Goal: Task Accomplishment & Management: Use online tool/utility

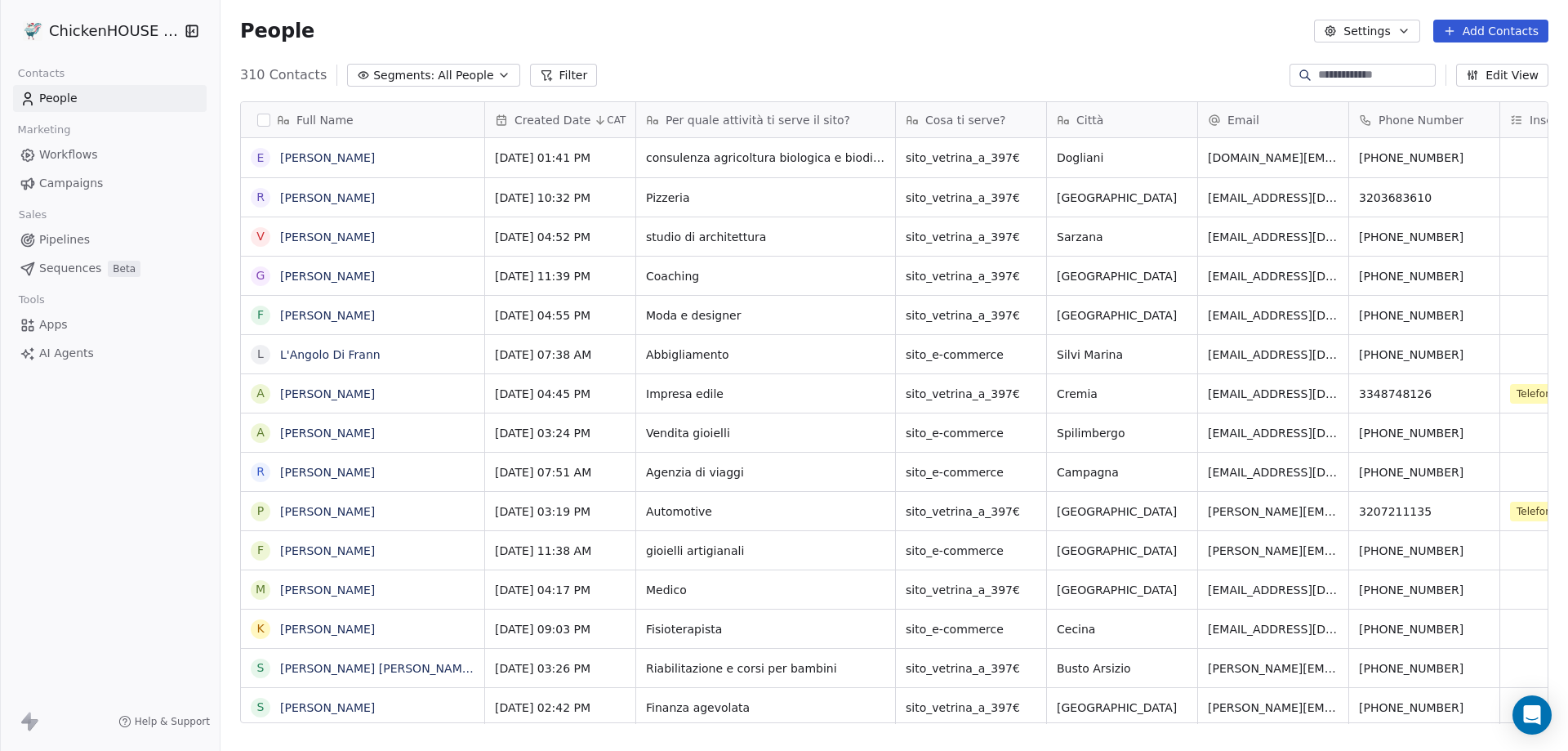
scroll to position [648, 1335]
click at [1342, 70] on input at bounding box center [1375, 75] width 114 height 17
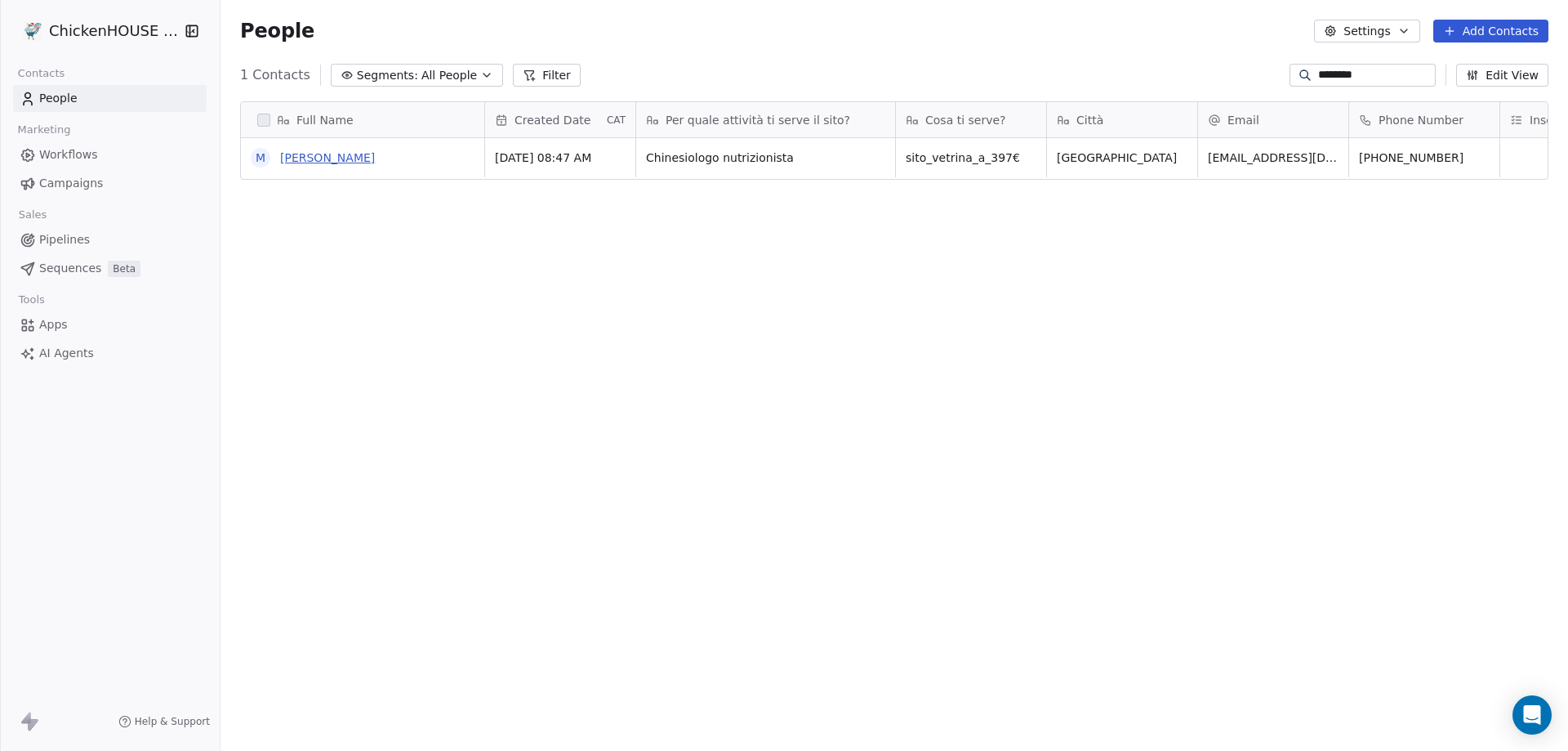
type input "********"
click at [298, 157] on link "[PERSON_NAME]" at bounding box center [327, 157] width 95 height 13
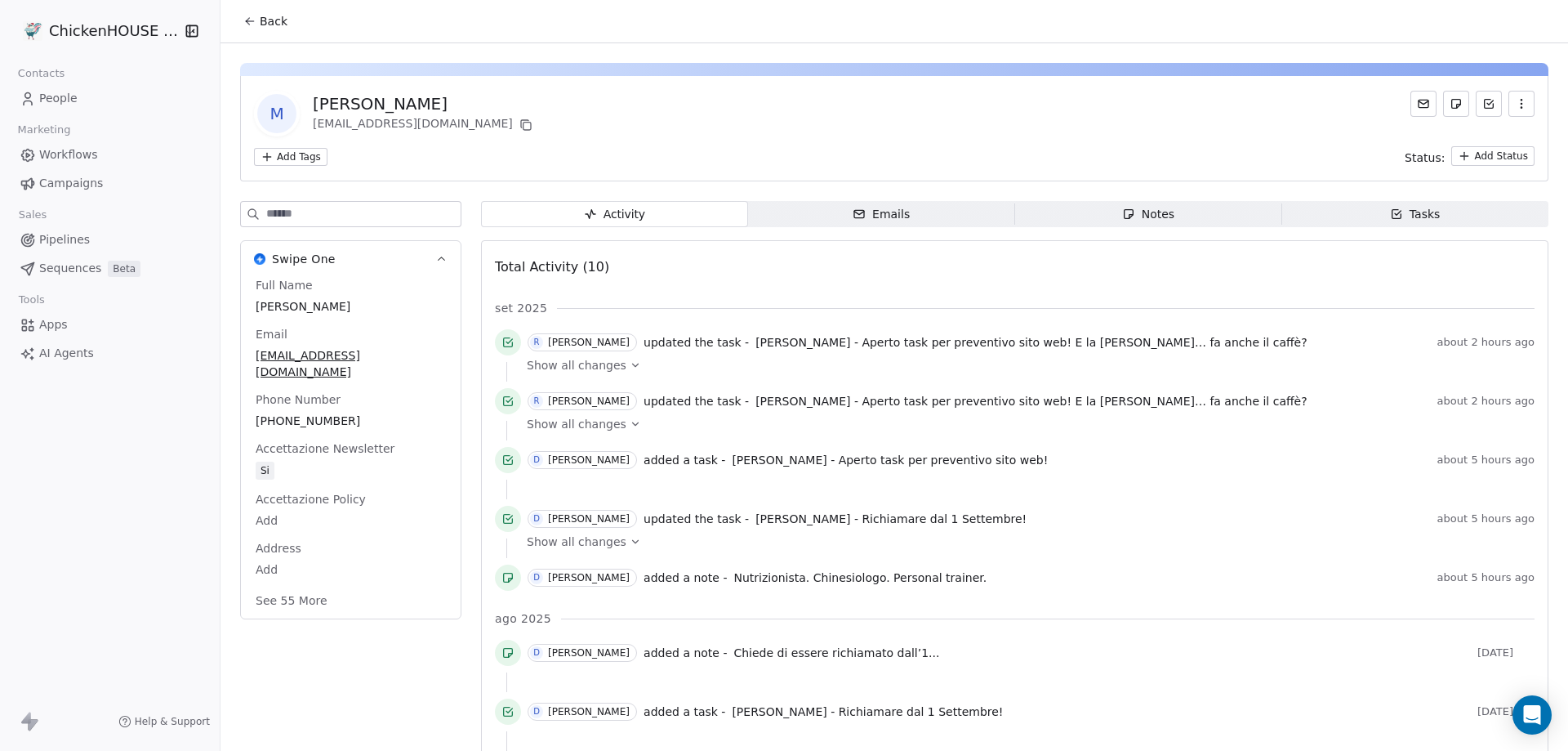
click at [1114, 226] on span "Notes Notes" at bounding box center [1148, 214] width 267 height 26
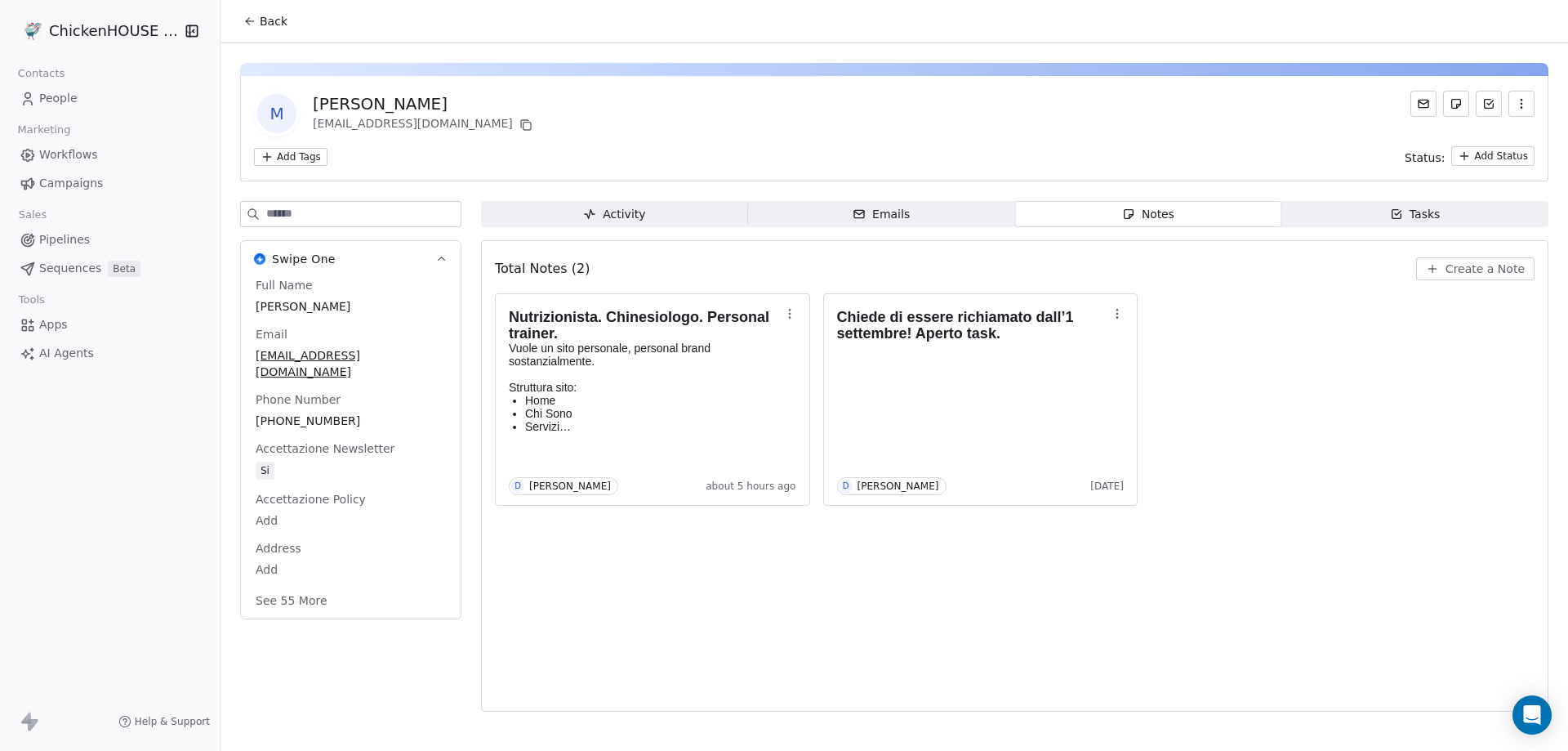
click at [1367, 219] on span "Tasks Tasks" at bounding box center [1414, 214] width 267 height 26
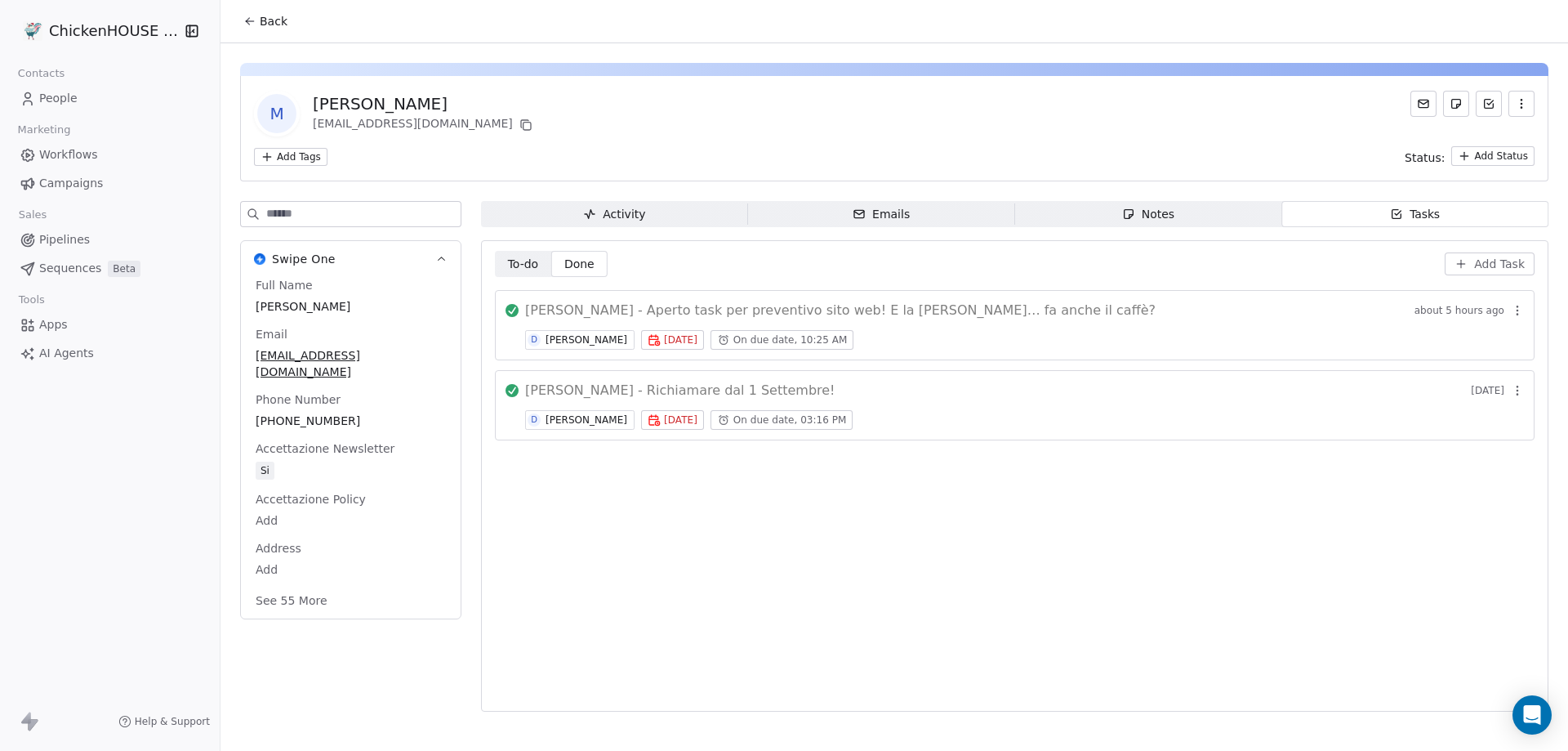
click at [878, 307] on span "[PERSON_NAME] - Aperto task per preventivo sito web! E la [PERSON_NAME]… fa anc…" at bounding box center [840, 310] width 631 height 20
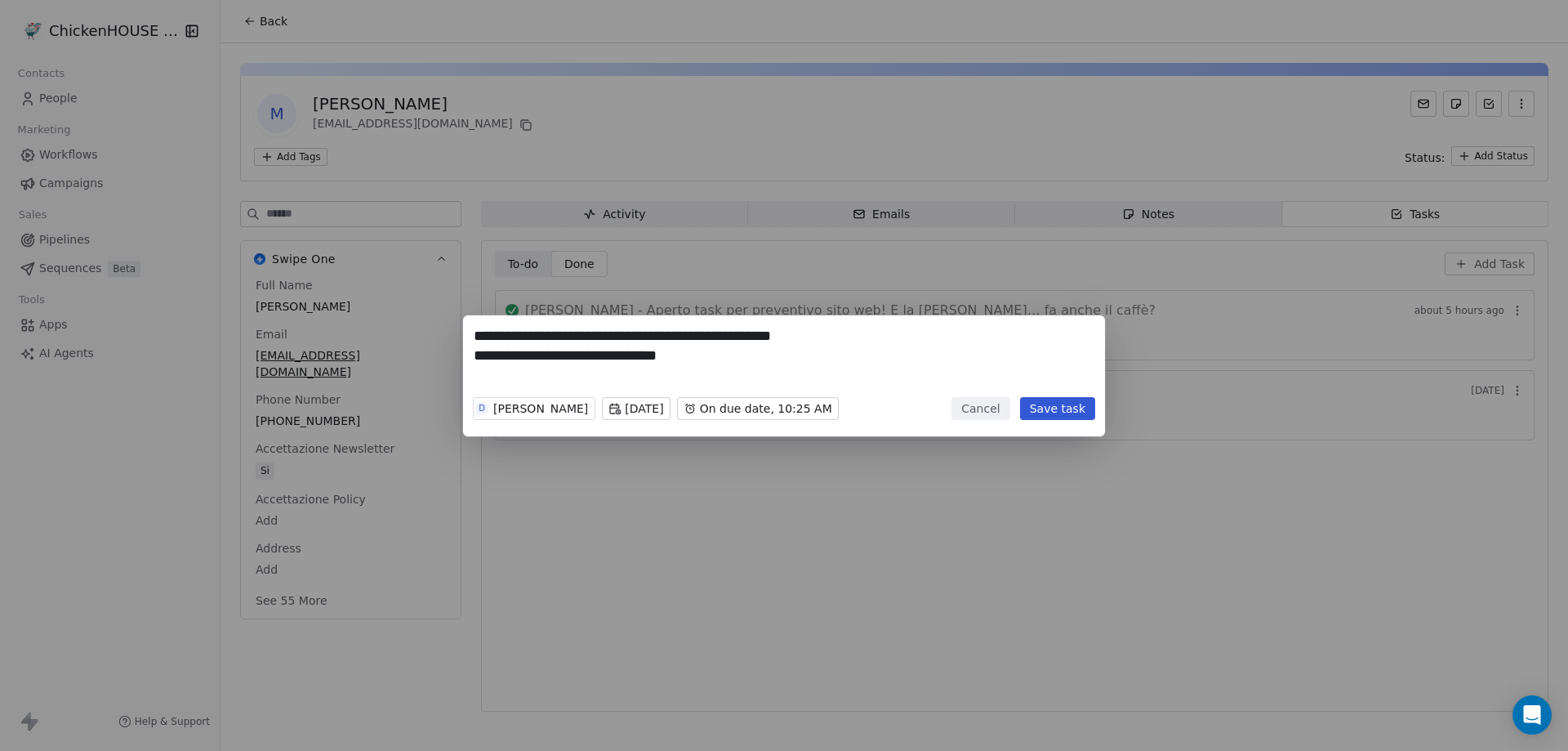
click at [988, 408] on button "Cancel" at bounding box center [980, 409] width 58 height 23
